Goal: Information Seeking & Learning: Compare options

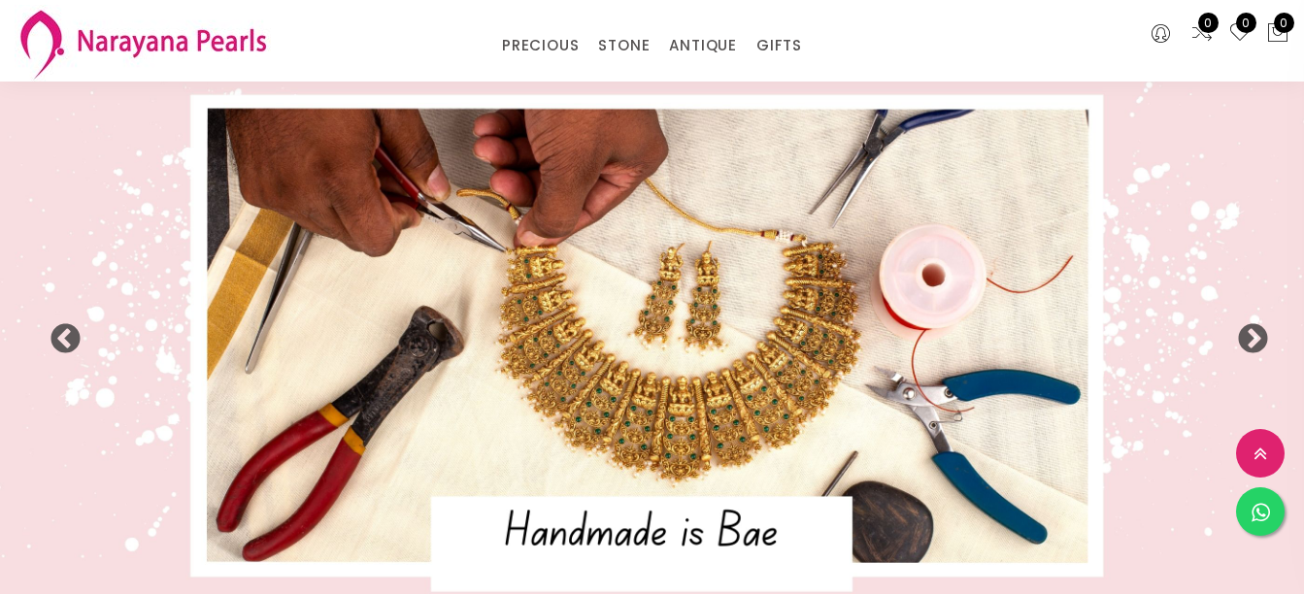
select select "INR"
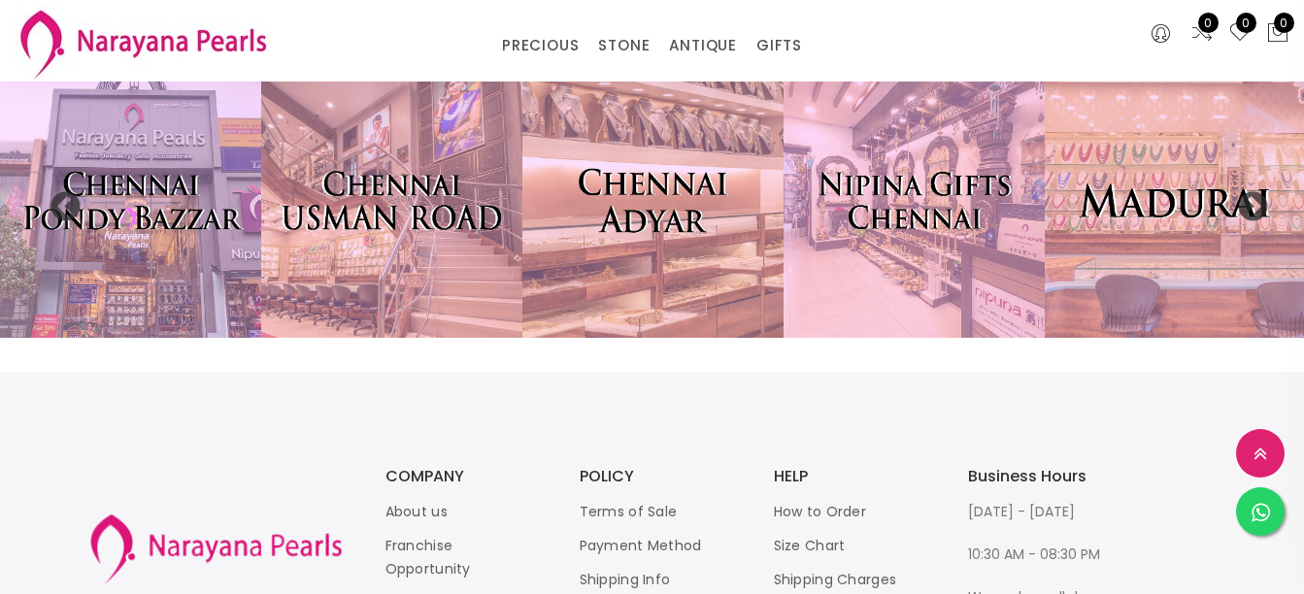
scroll to position [4066, 0]
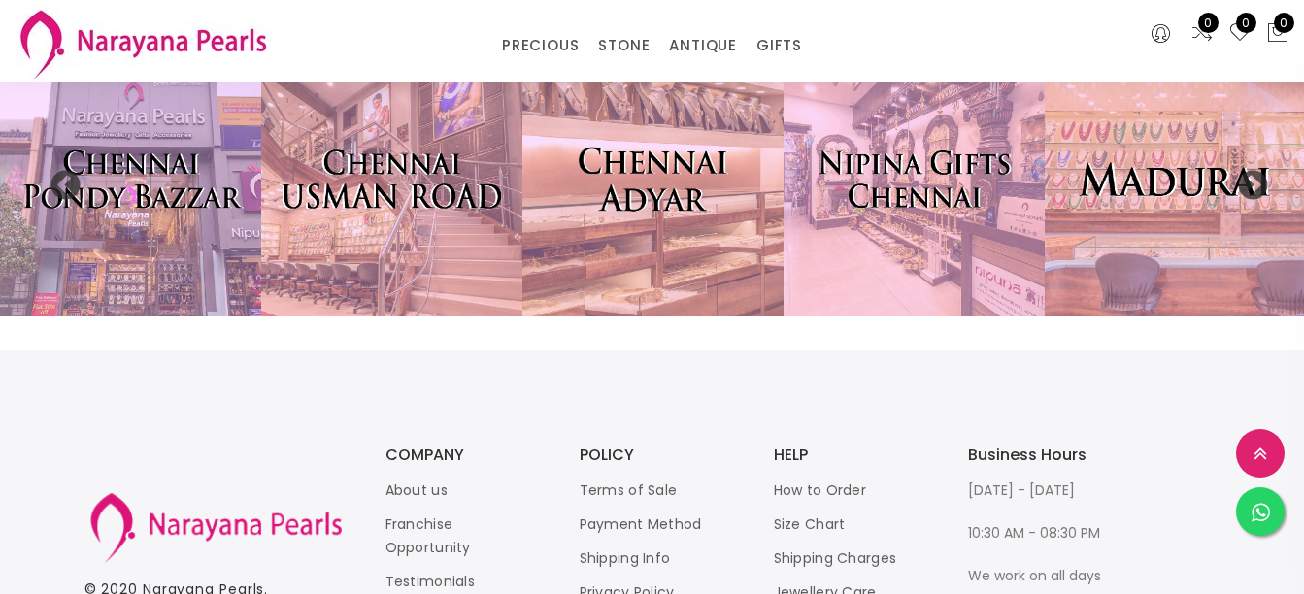
click at [689, 210] on img at bounding box center [653, 179] width 287 height 302
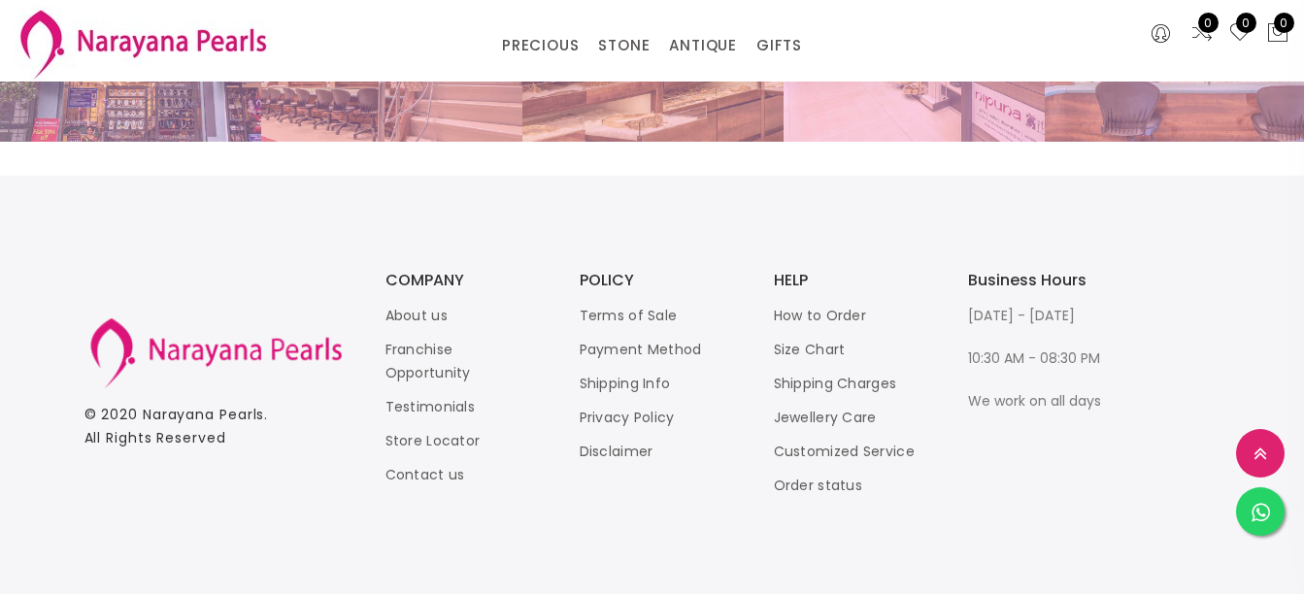
scroll to position [4269, 0]
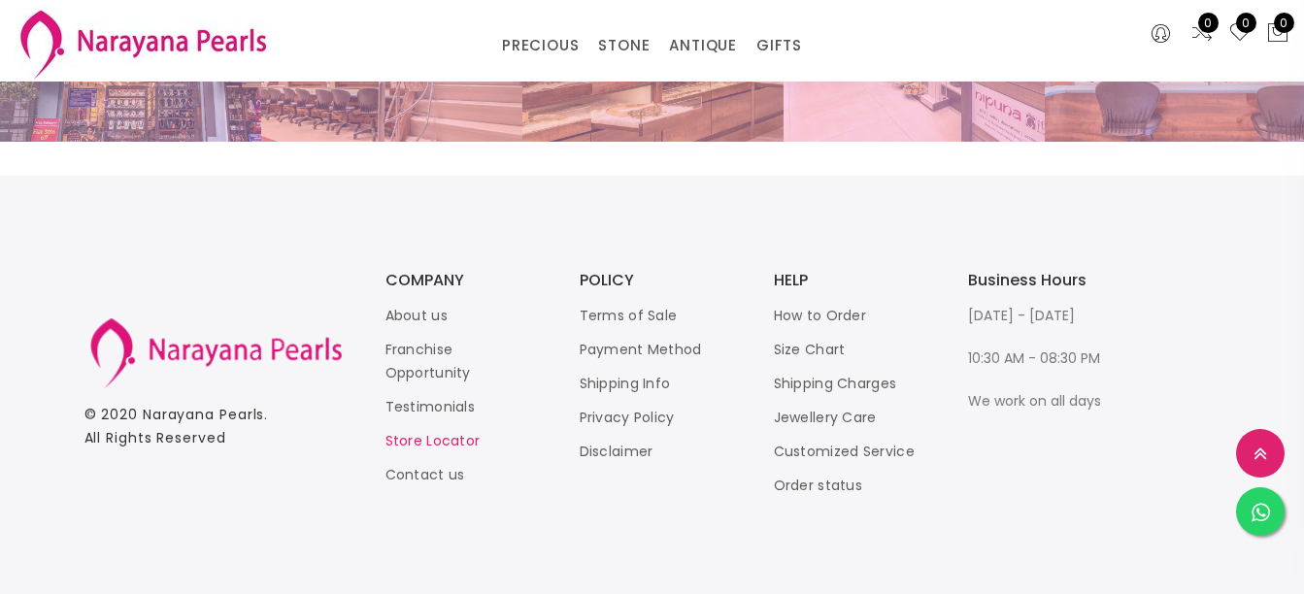
click at [437, 446] on link "Store Locator" at bounding box center [433, 440] width 95 height 19
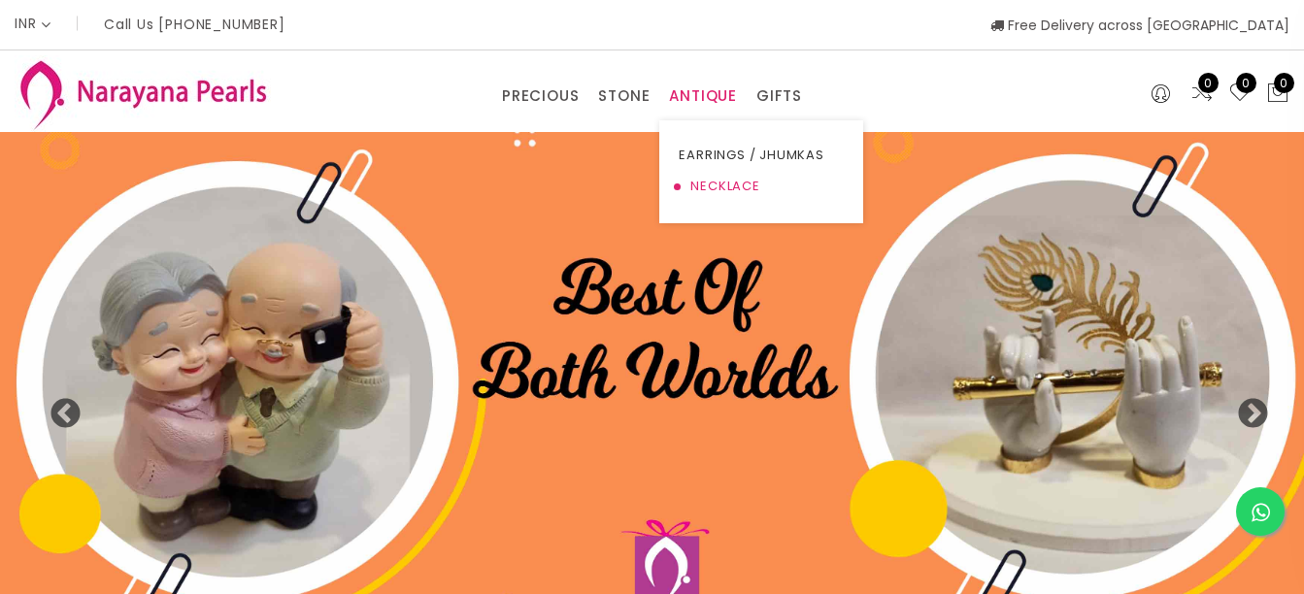
click at [718, 192] on link "NECKLACE" at bounding box center [761, 186] width 165 height 31
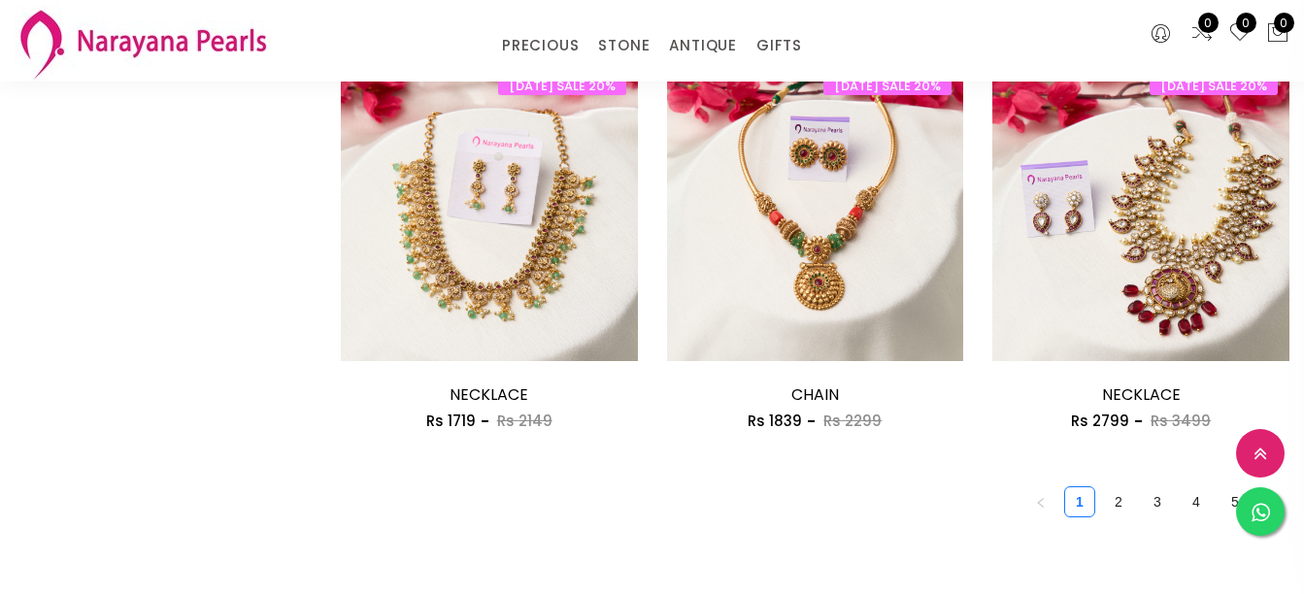
scroll to position [2622, 0]
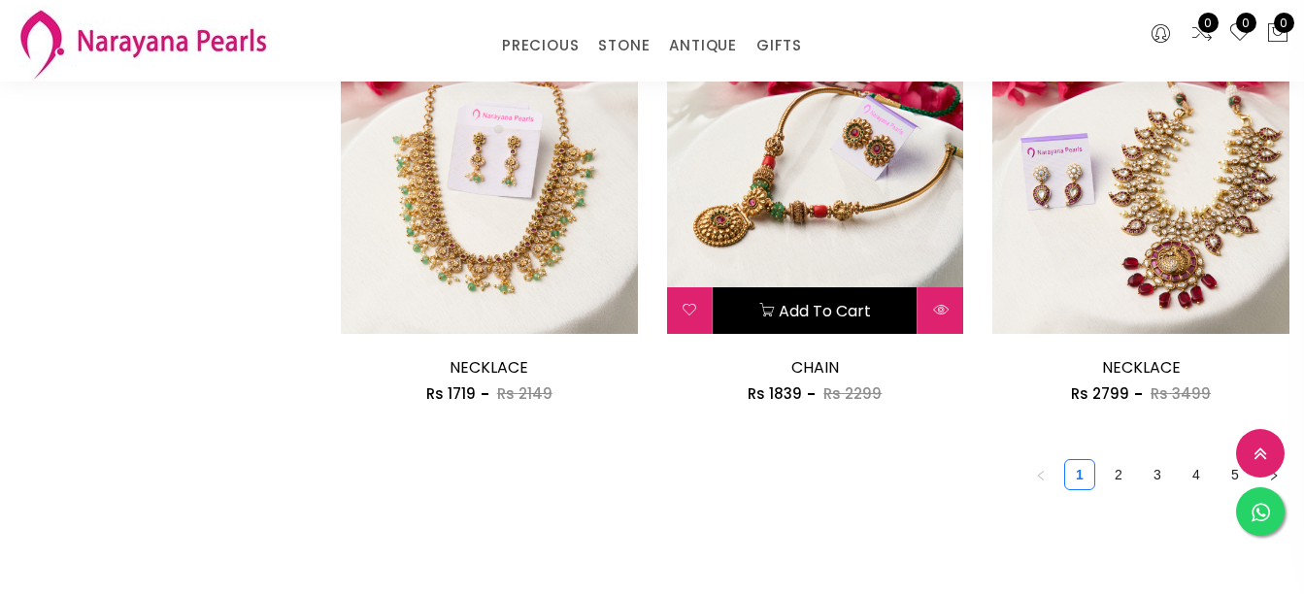
click at [811, 306] on button "Add to cart" at bounding box center [816, 310] width 204 height 47
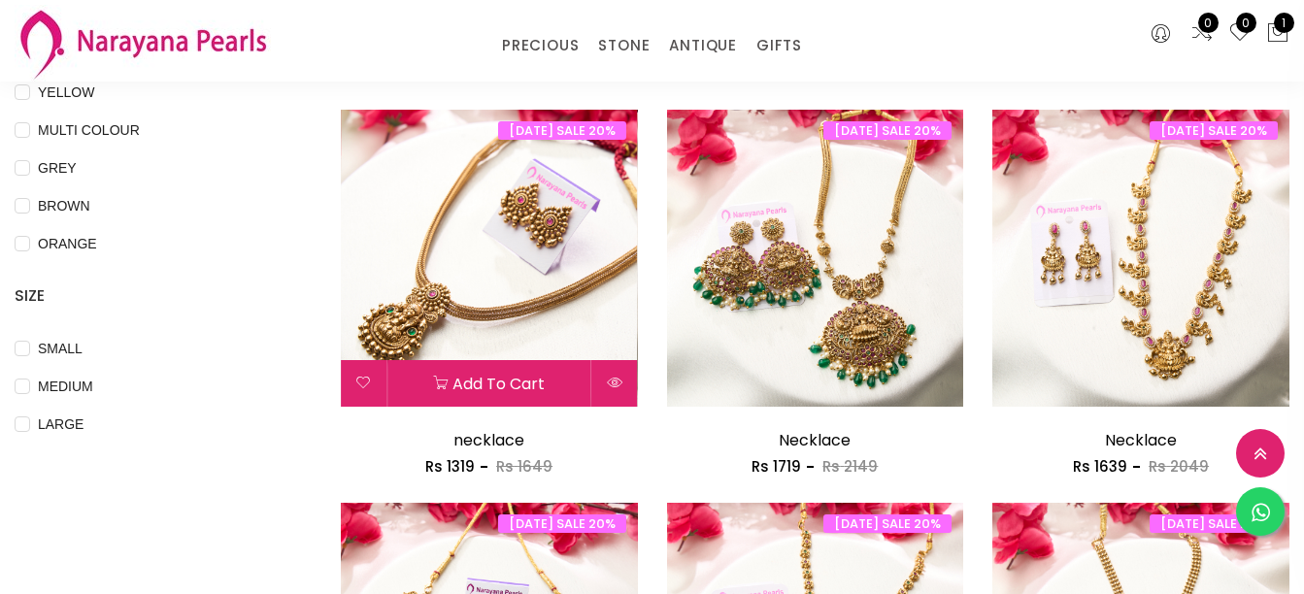
scroll to position [583, 0]
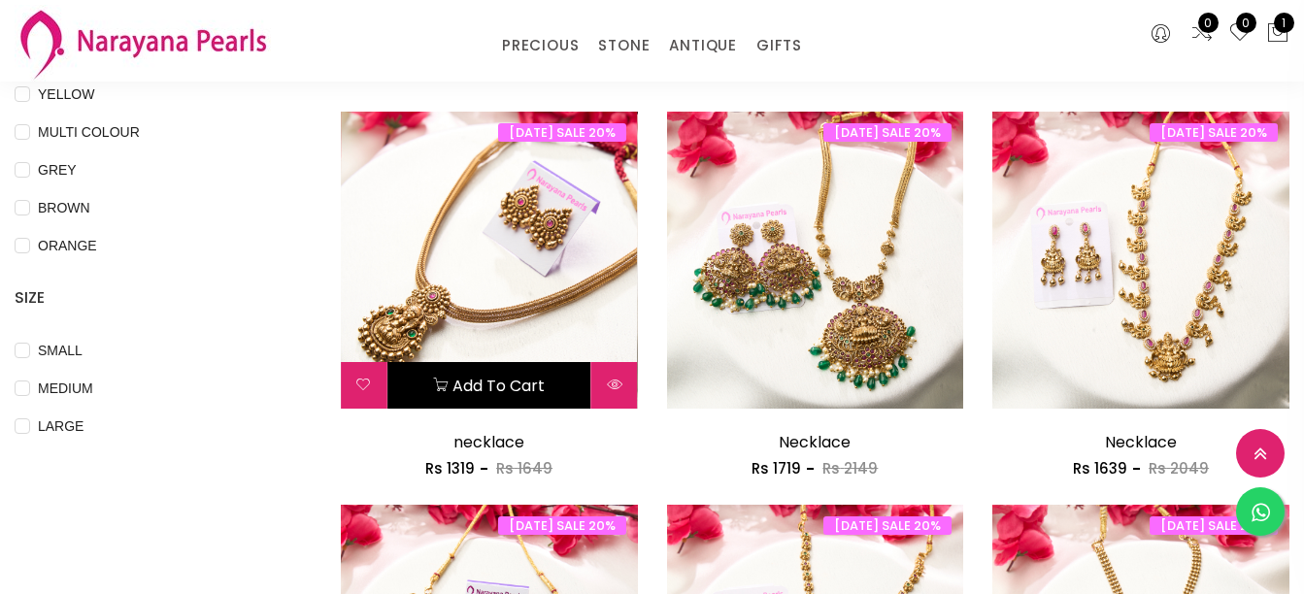
click at [530, 380] on button "Add to cart" at bounding box center [490, 385] width 204 height 47
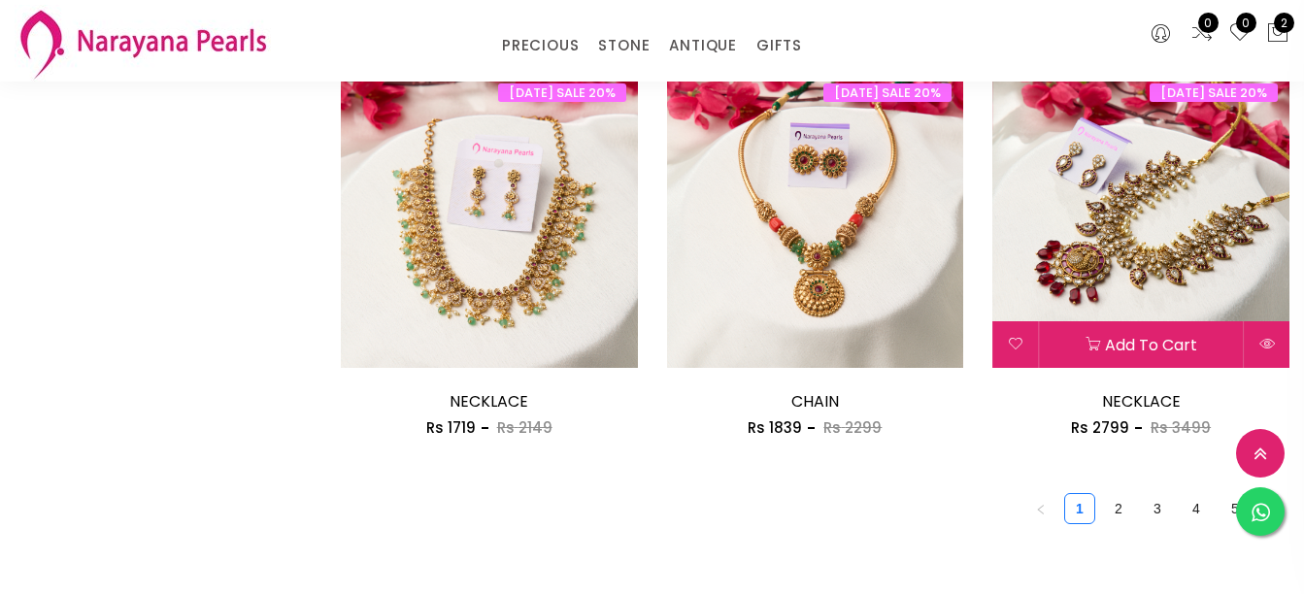
scroll to position [2583, 0]
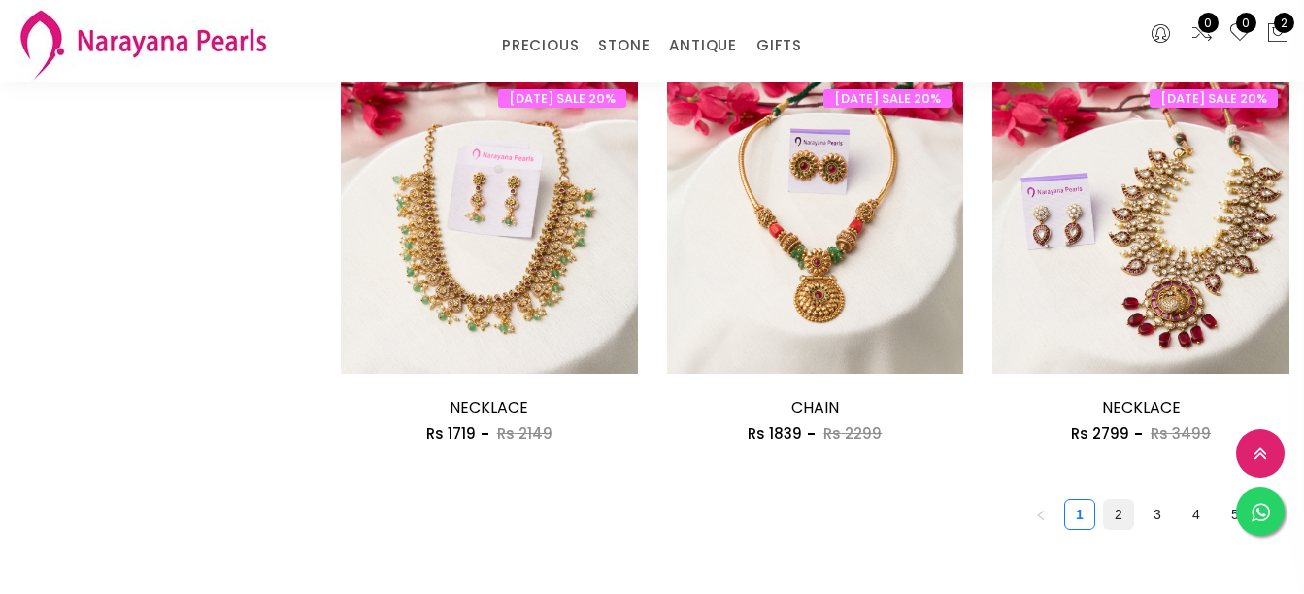
click at [1120, 511] on link "2" at bounding box center [1118, 514] width 29 height 29
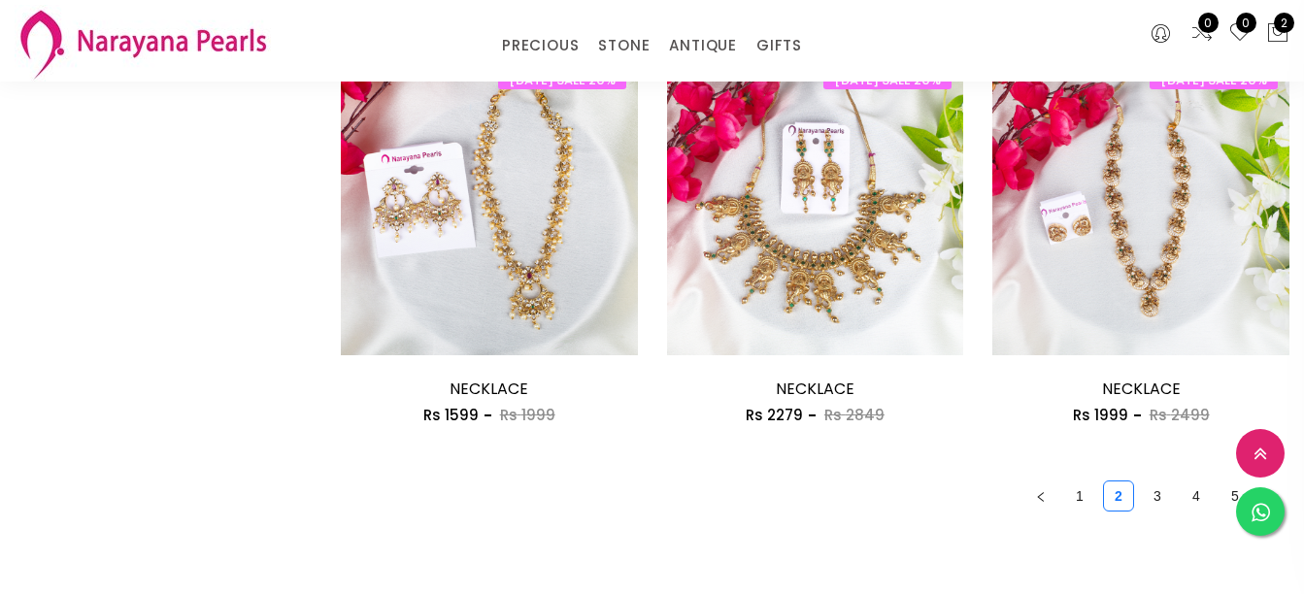
scroll to position [2622, 0]
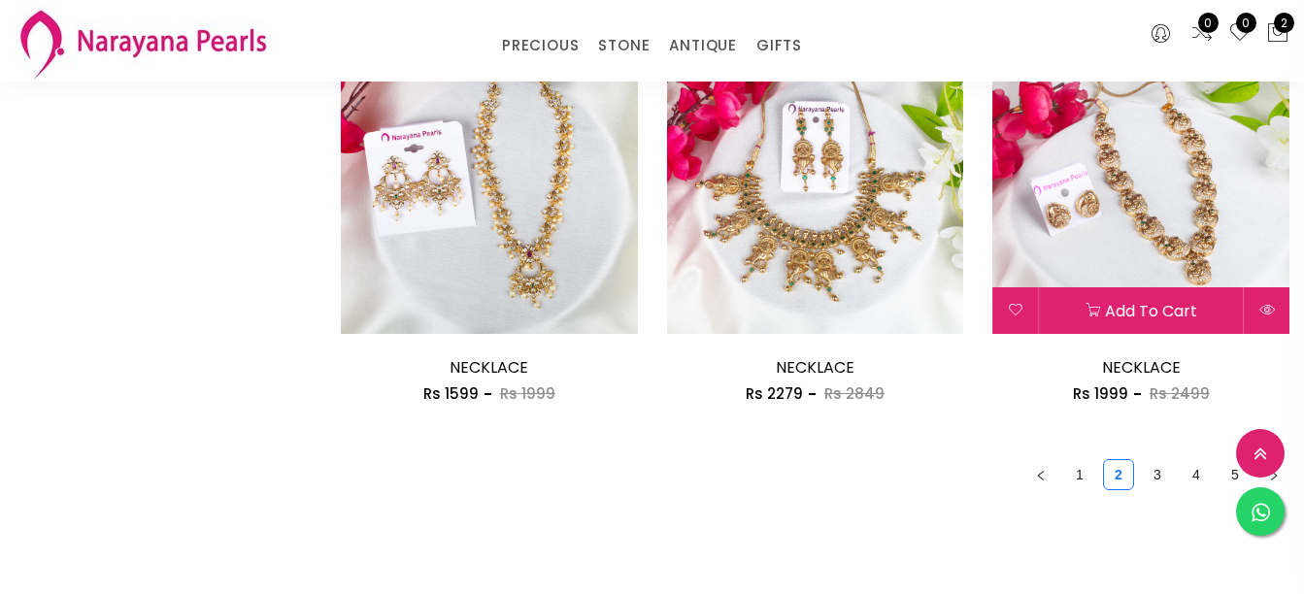
click at [1146, 248] on img at bounding box center [1141, 186] width 297 height 297
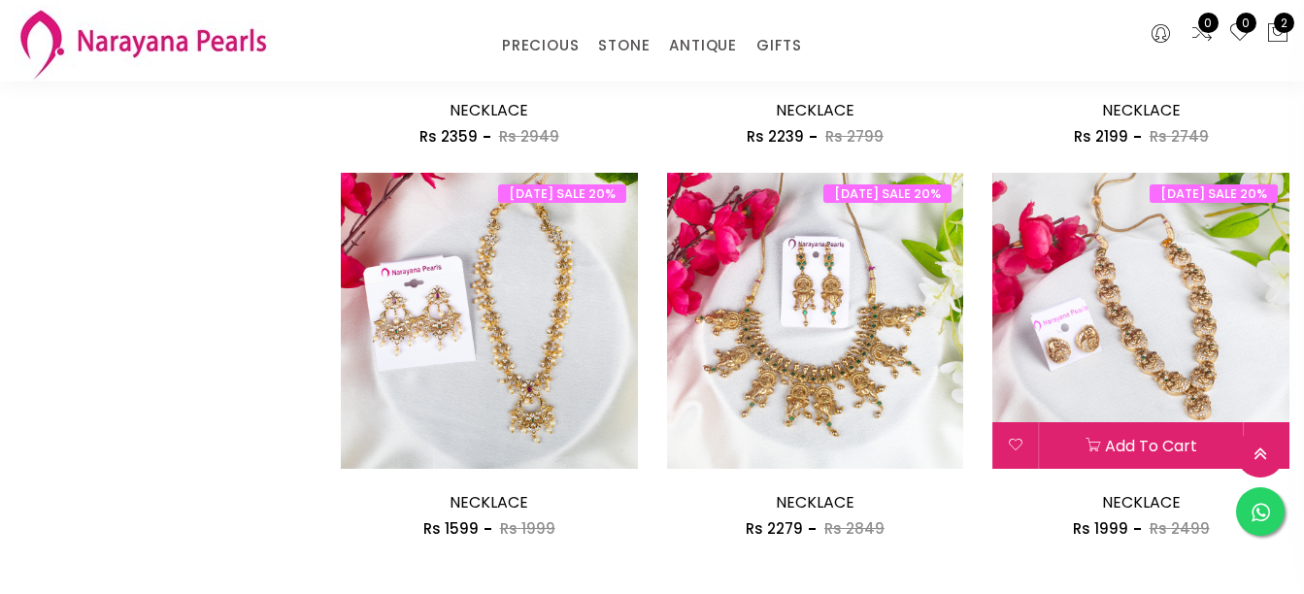
scroll to position [2559, 0]
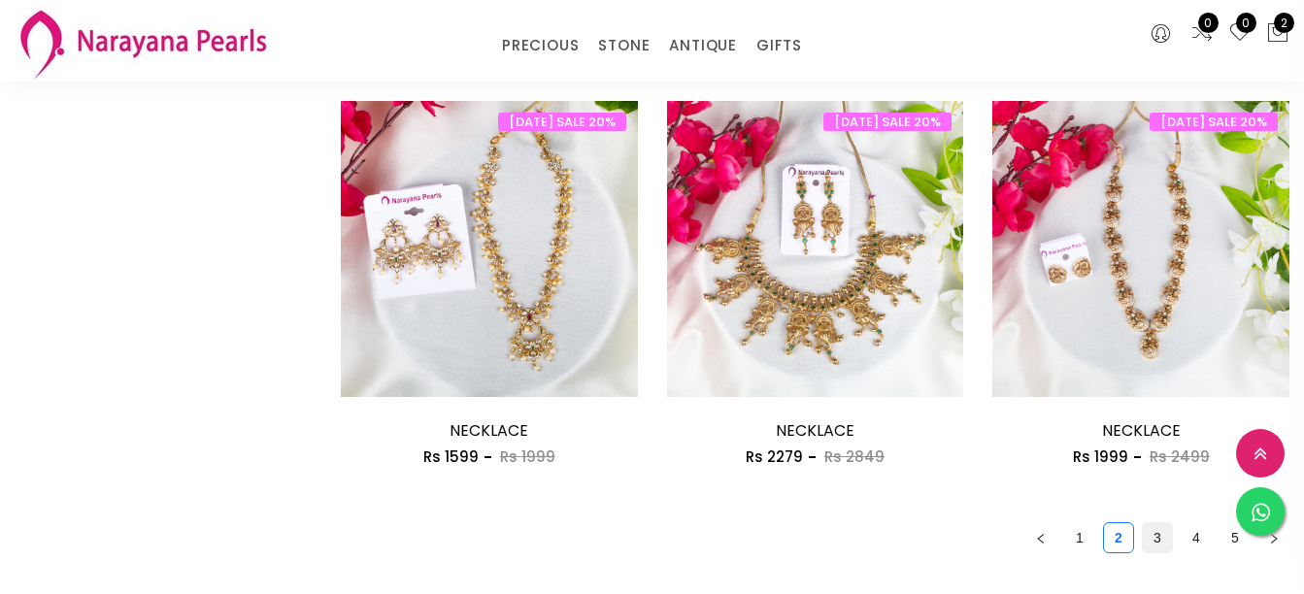
click at [1161, 531] on link "3" at bounding box center [1157, 538] width 29 height 29
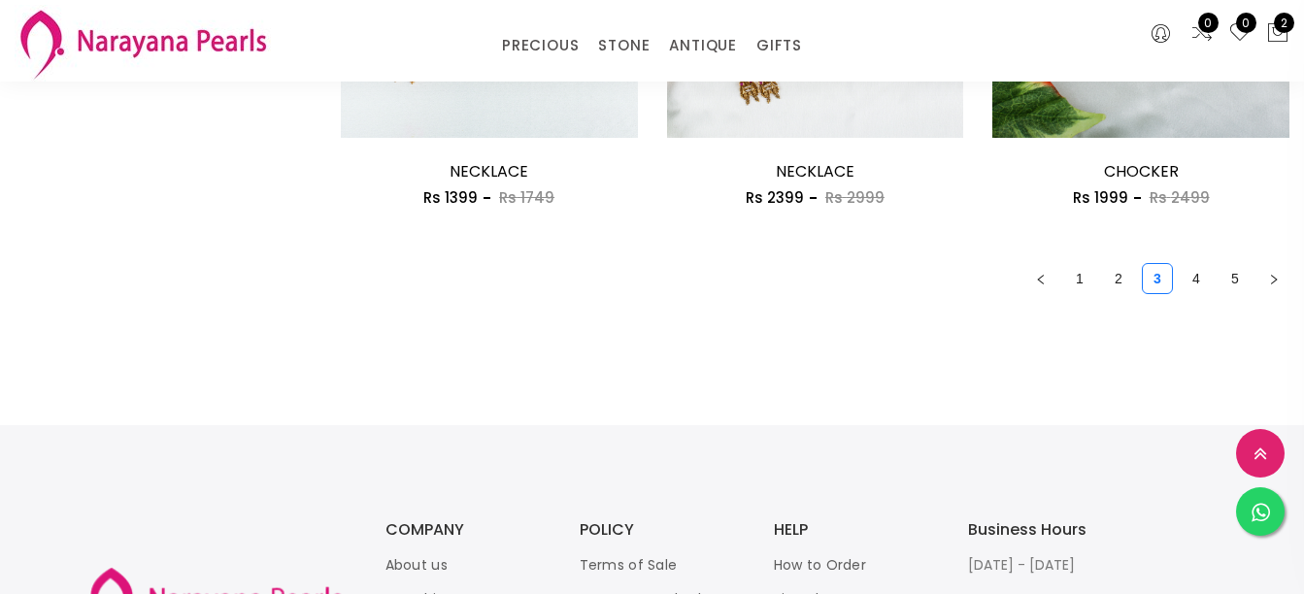
scroll to position [2914, 0]
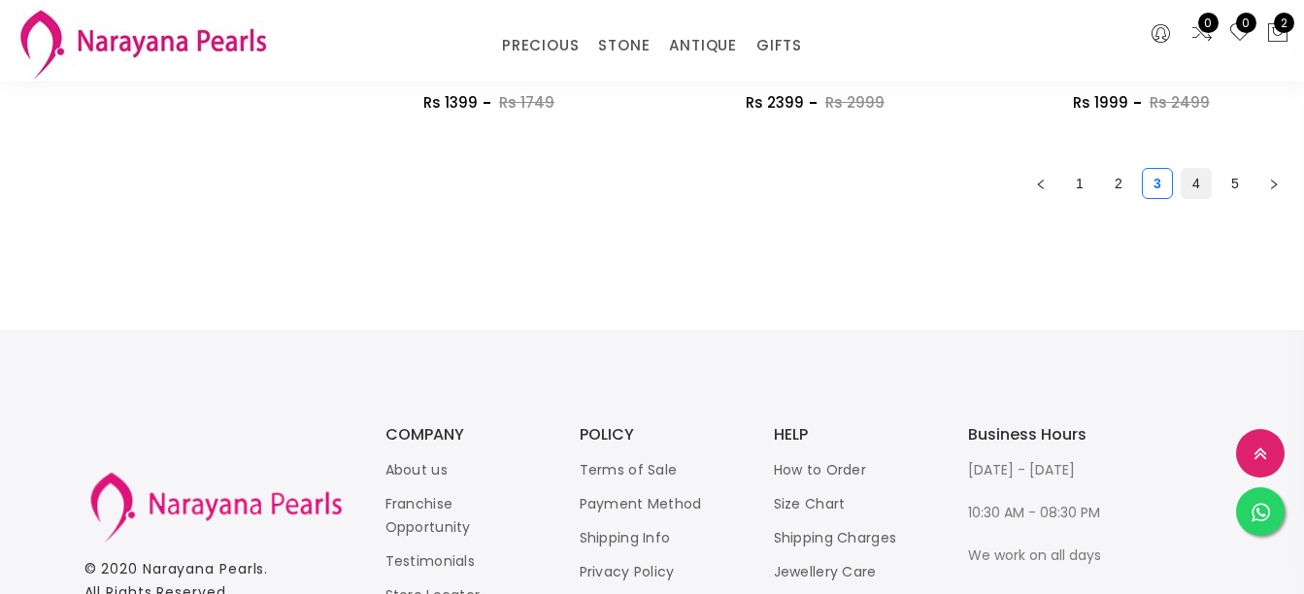
click at [1202, 190] on link "4" at bounding box center [1196, 183] width 29 height 29
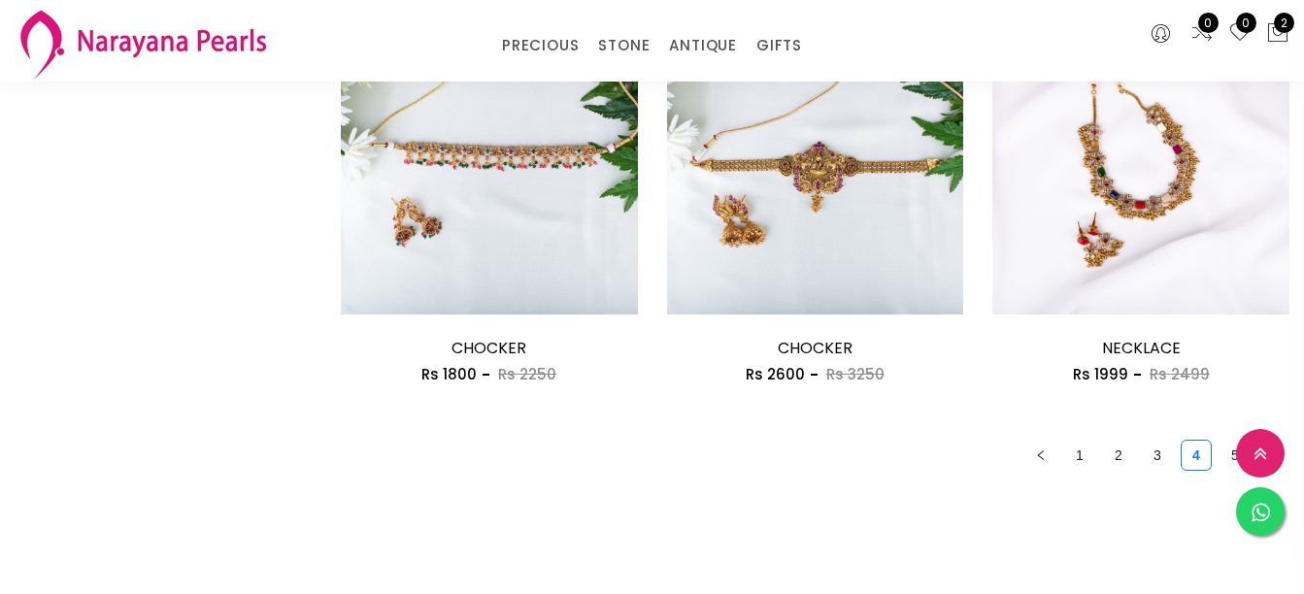
scroll to position [2720, 0]
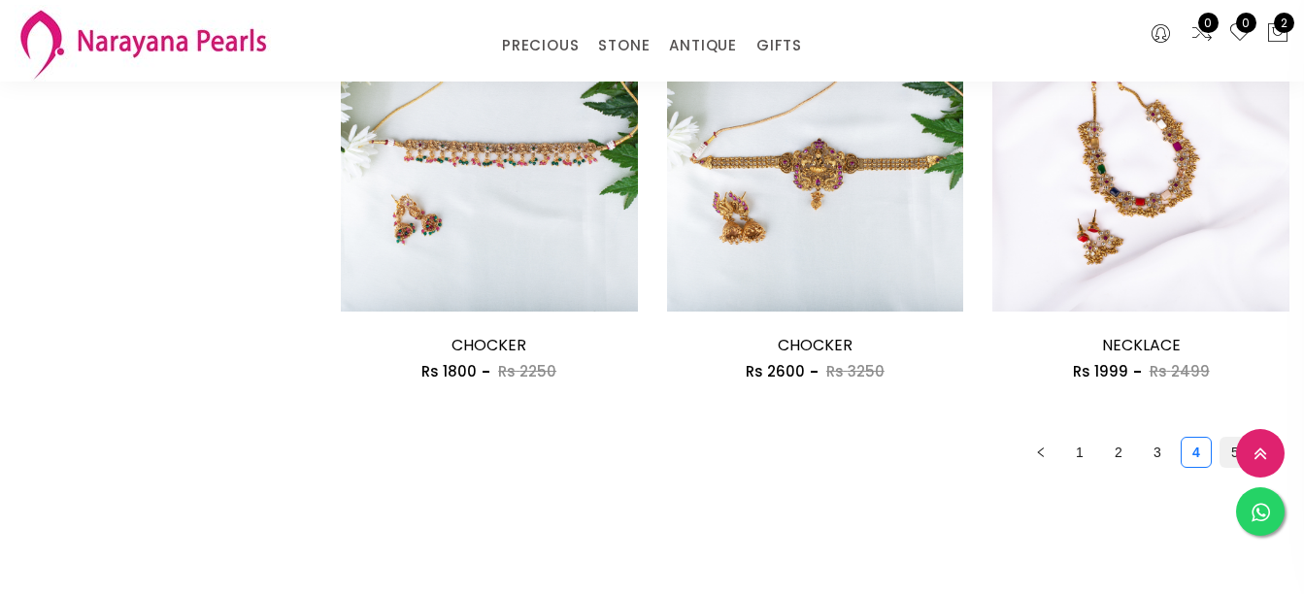
click at [1232, 456] on link "5" at bounding box center [1235, 452] width 29 height 29
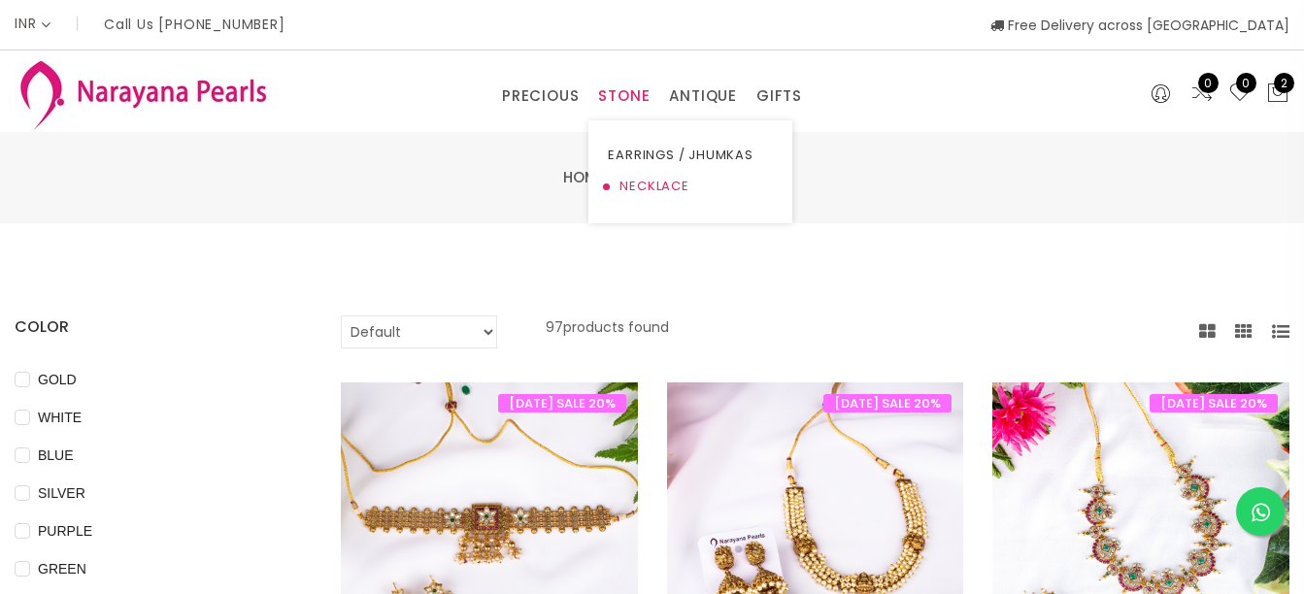
click at [653, 186] on link "NECKLACE" at bounding box center [690, 186] width 165 height 31
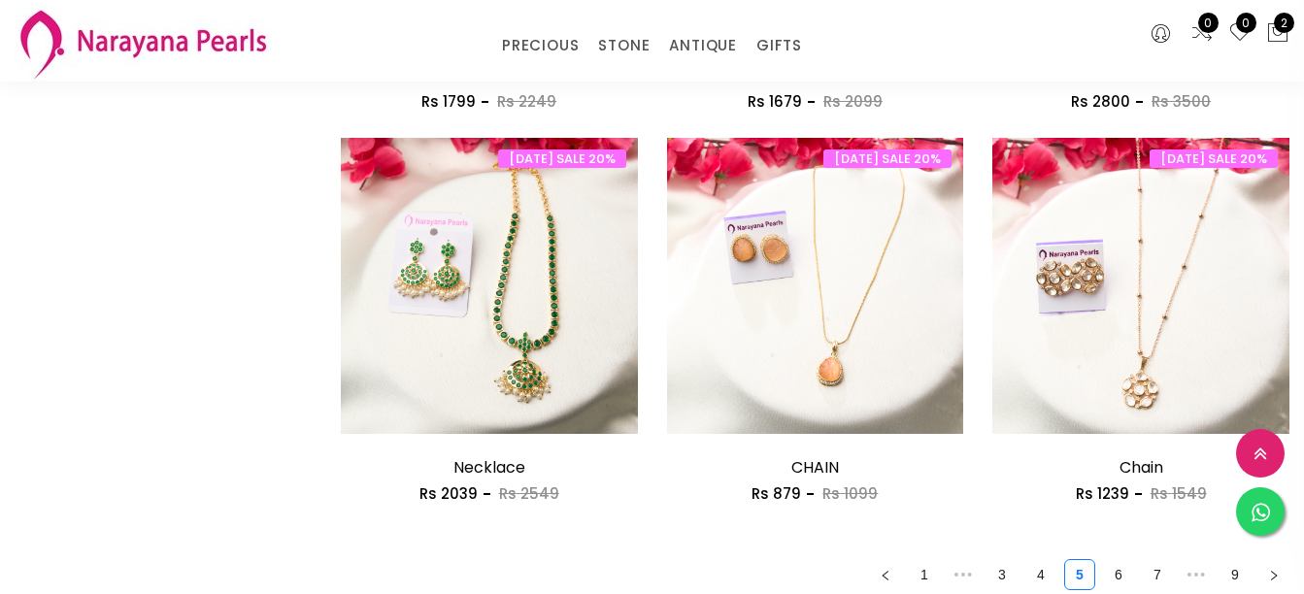
scroll to position [2817, 0]
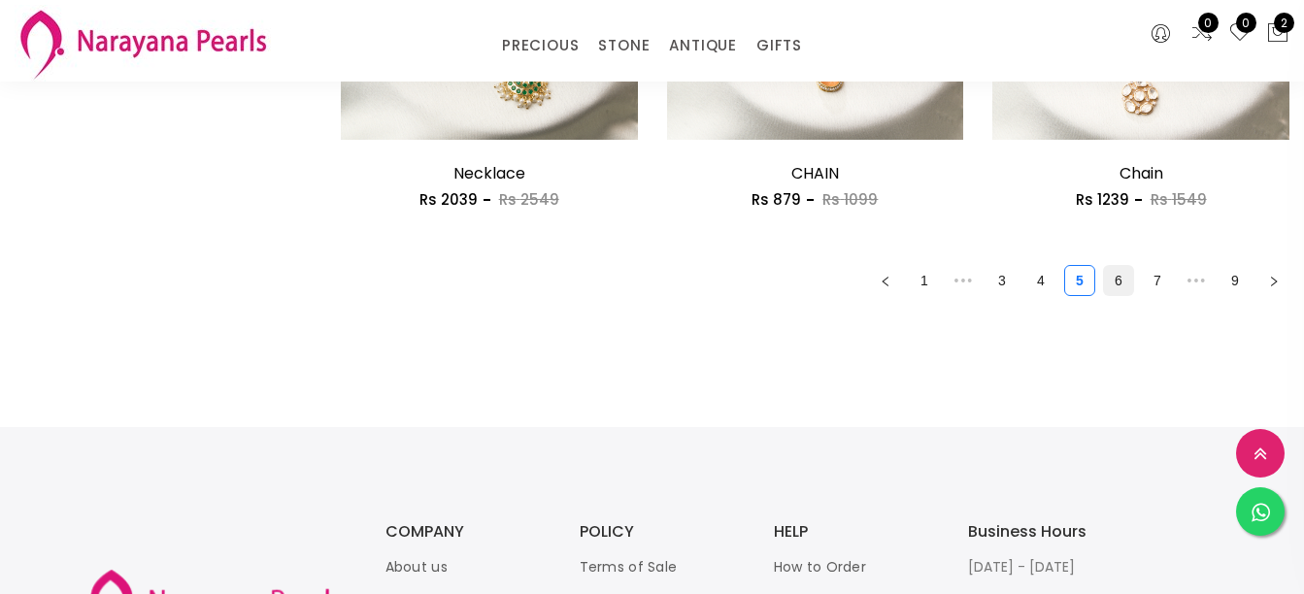
click at [1123, 280] on link "6" at bounding box center [1118, 280] width 29 height 29
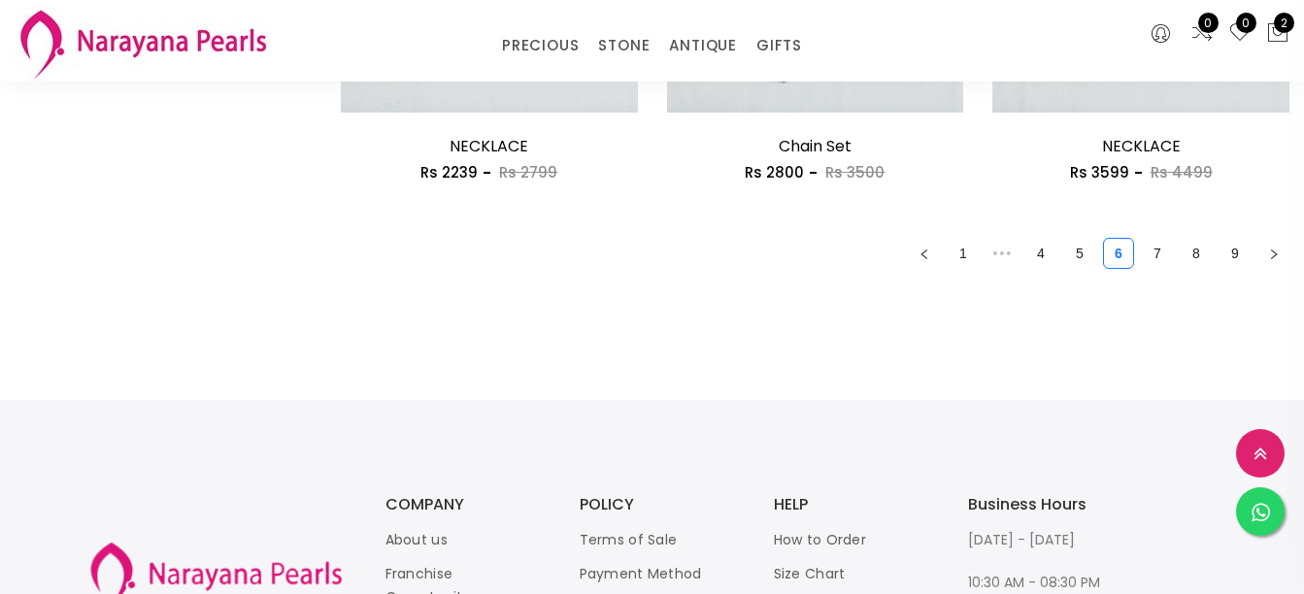
scroll to position [2914, 0]
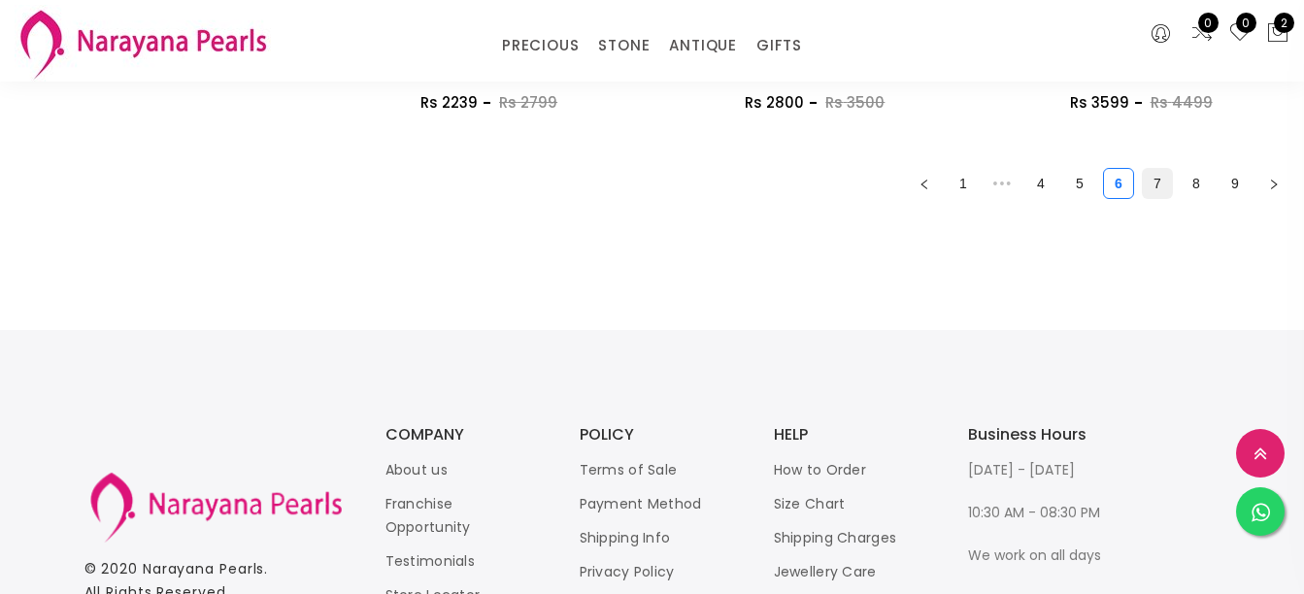
click at [1151, 190] on link "7" at bounding box center [1157, 183] width 29 height 29
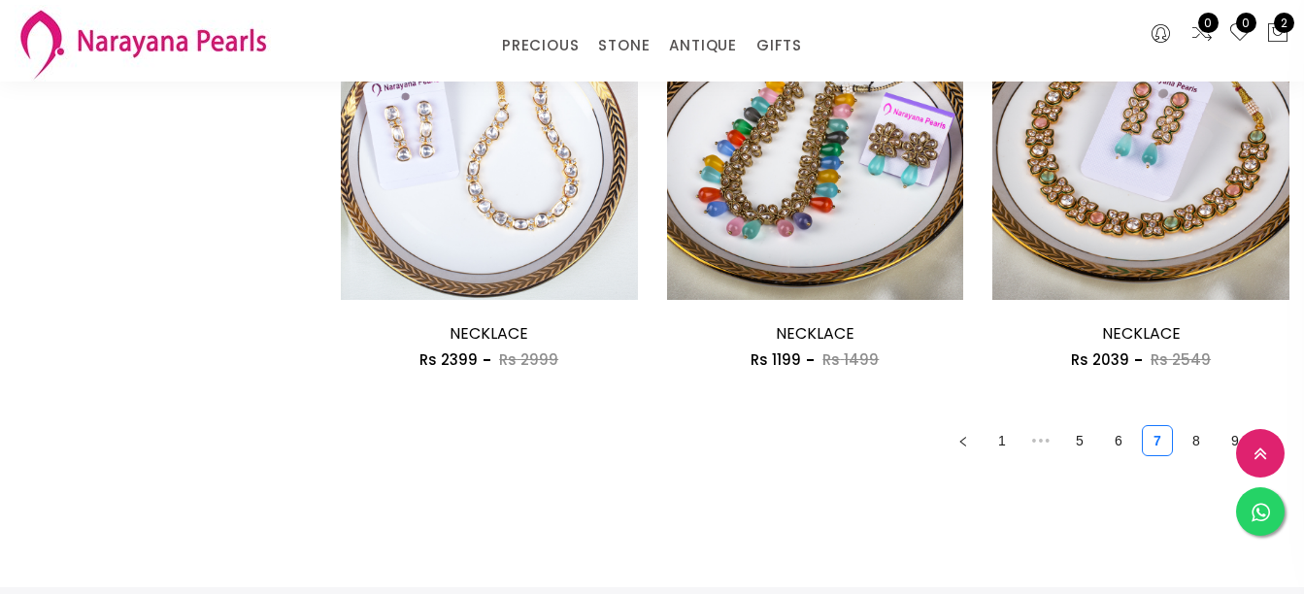
scroll to position [2817, 0]
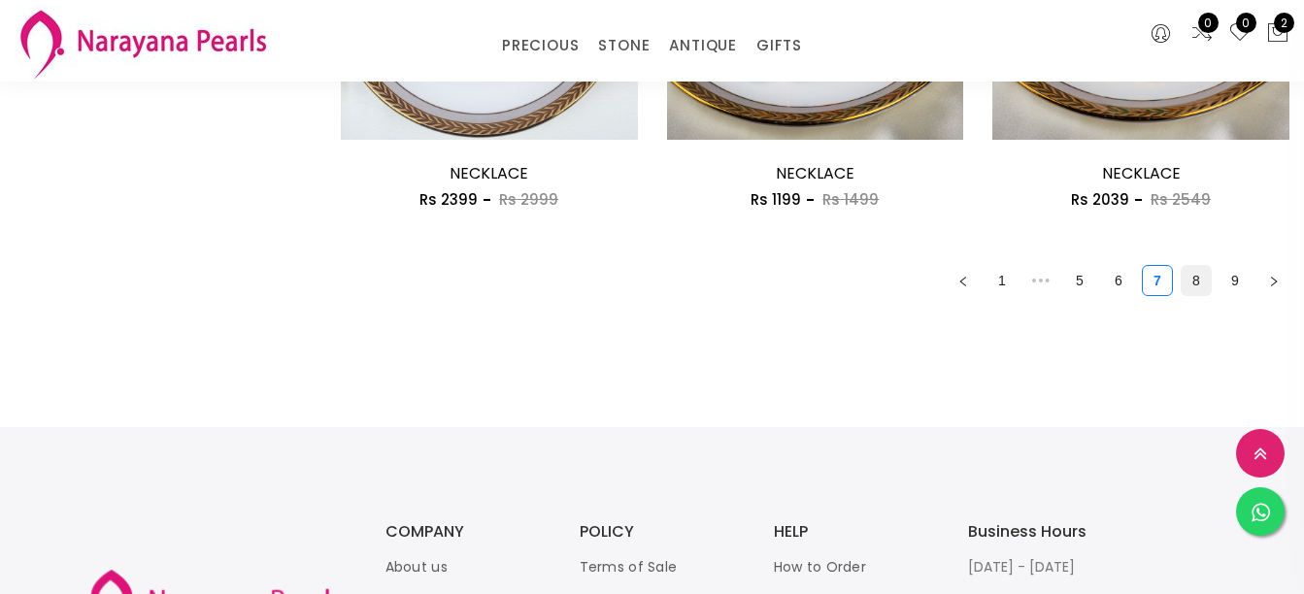
click at [1189, 287] on link "8" at bounding box center [1196, 280] width 29 height 29
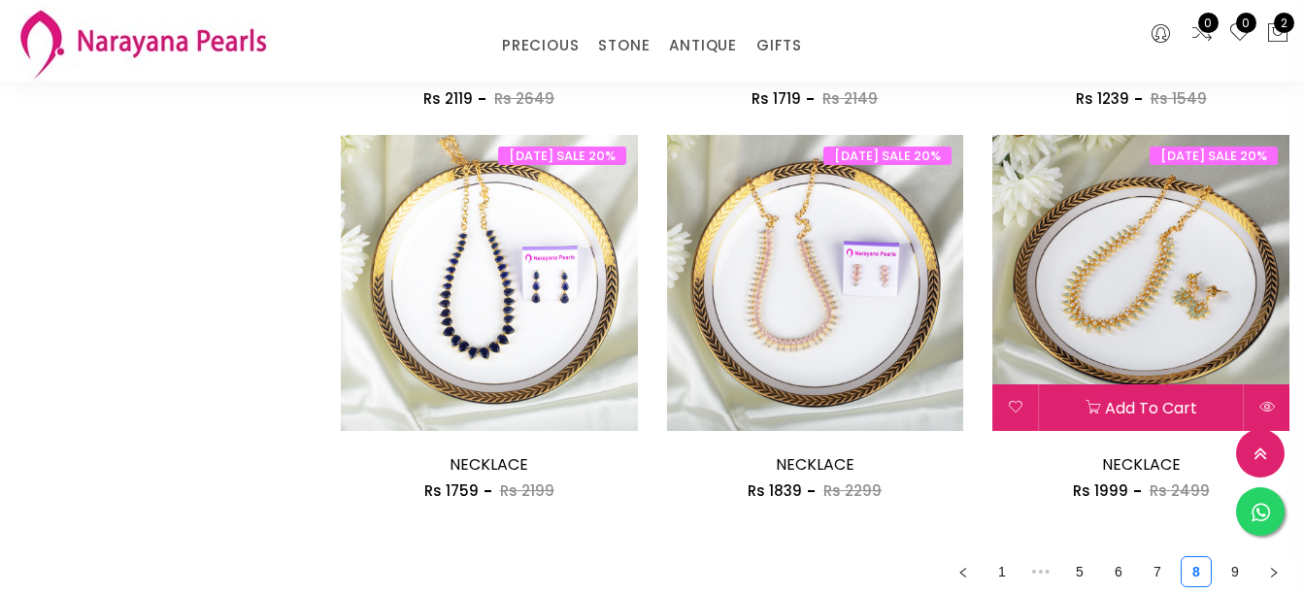
scroll to position [2622, 0]
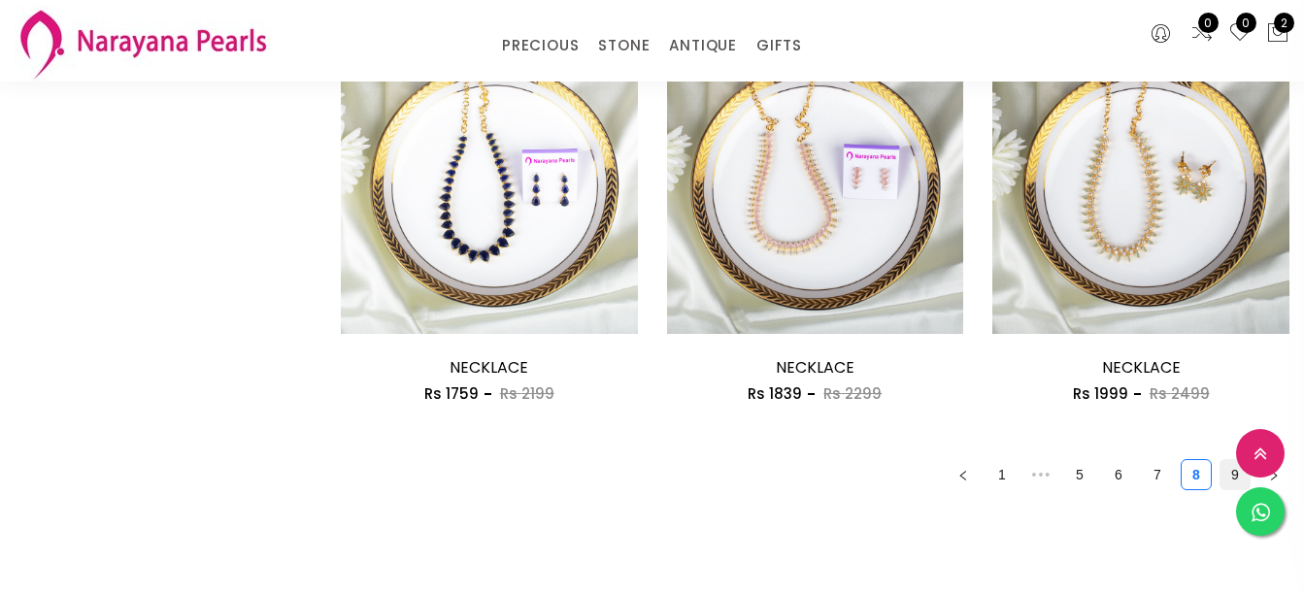
click at [1236, 473] on link "9" at bounding box center [1235, 474] width 29 height 29
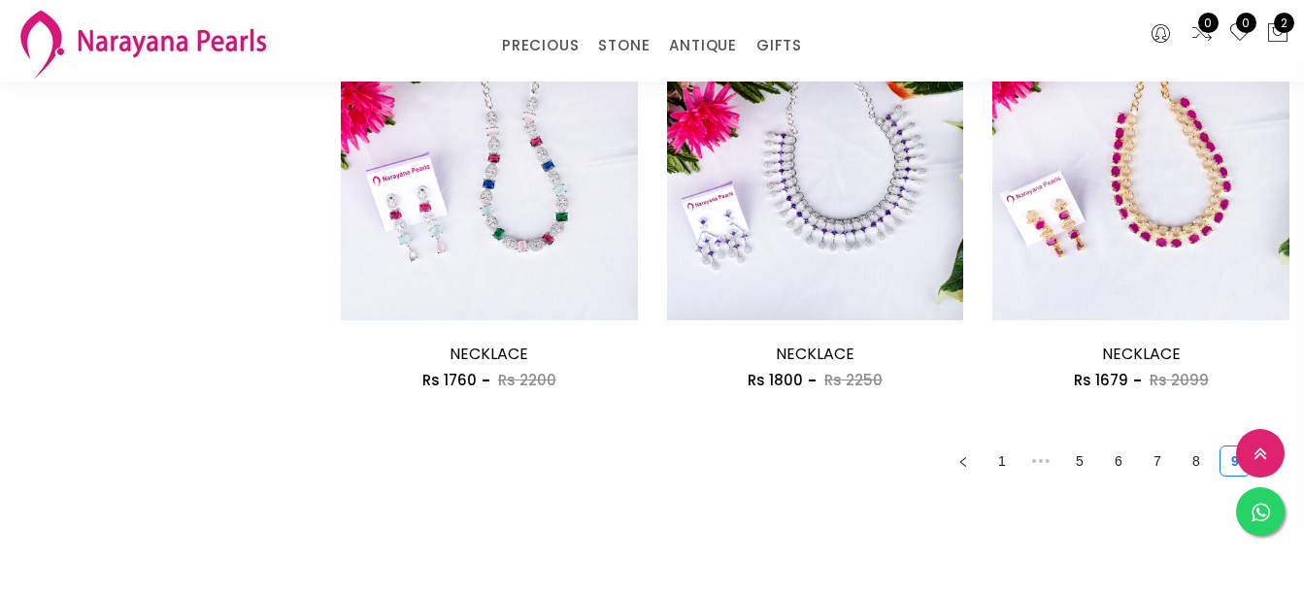
scroll to position [971, 0]
